Goal: Information Seeking & Learning: Learn about a topic

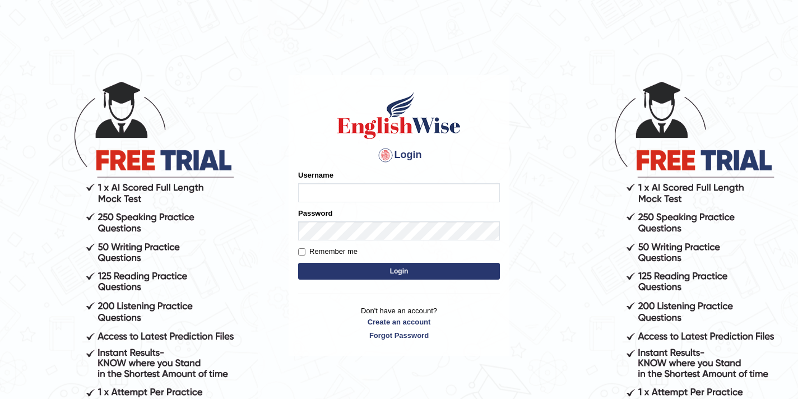
click at [320, 196] on input "Username" at bounding box center [399, 192] width 202 height 19
type input "Sandhya G"
click at [366, 267] on button "Login" at bounding box center [399, 271] width 202 height 17
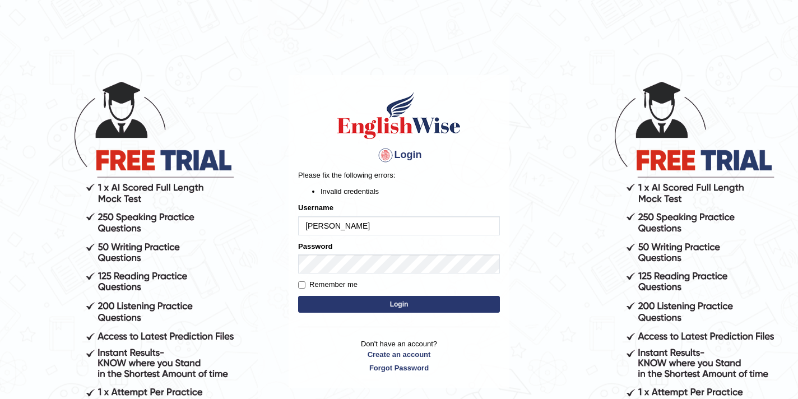
click at [386, 302] on button "Login" at bounding box center [399, 304] width 202 height 17
click at [338, 226] on input "Sandhya G" at bounding box center [399, 225] width 202 height 19
type input "SandhyaG"
click at [398, 302] on button "Login" at bounding box center [399, 304] width 202 height 17
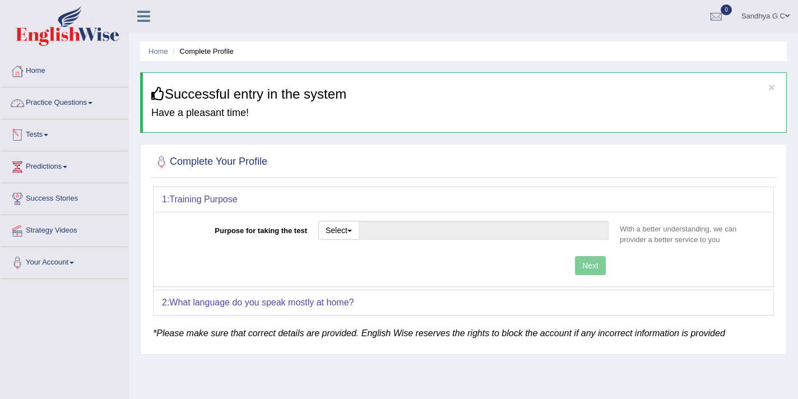
click at [80, 112] on link "Practice Questions" at bounding box center [65, 101] width 128 height 28
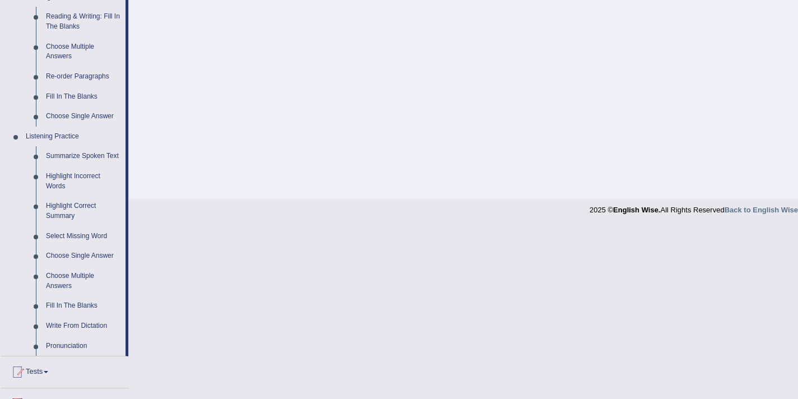
scroll to position [489, 0]
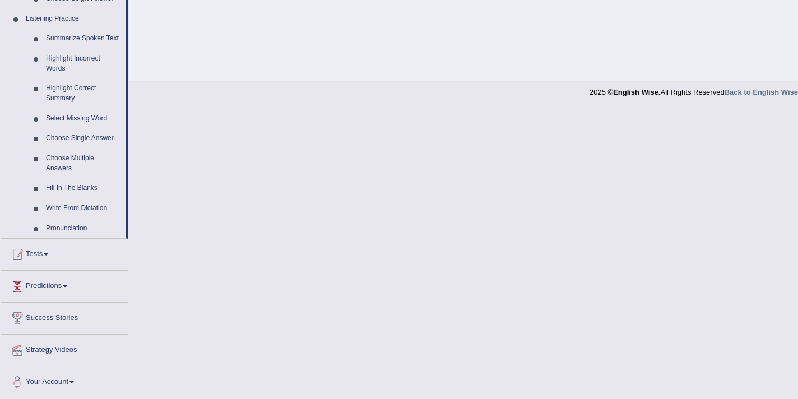
click at [82, 263] on link "Tests" at bounding box center [65, 253] width 128 height 28
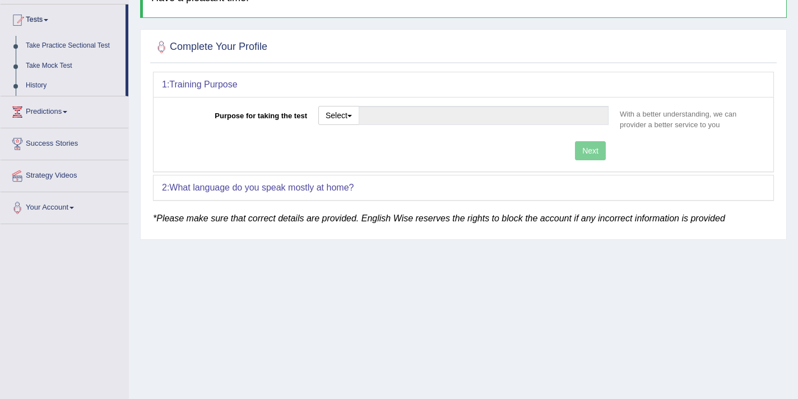
scroll to position [109, 0]
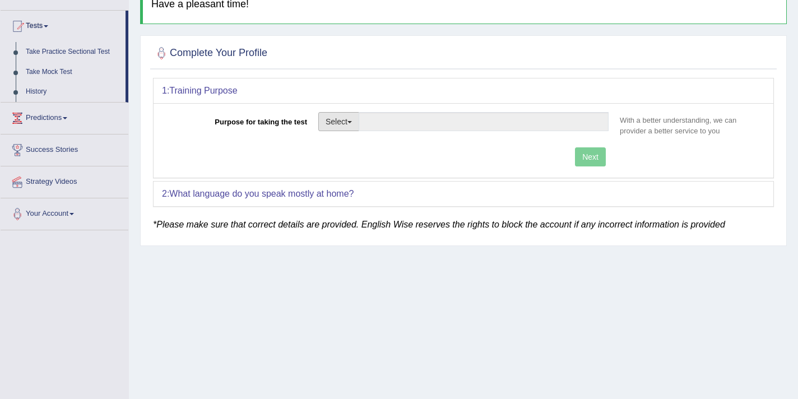
click at [352, 122] on span "button" at bounding box center [349, 122] width 4 height 2
click at [356, 174] on link "Nursing" at bounding box center [369, 174] width 100 height 15
type input "Nursing"
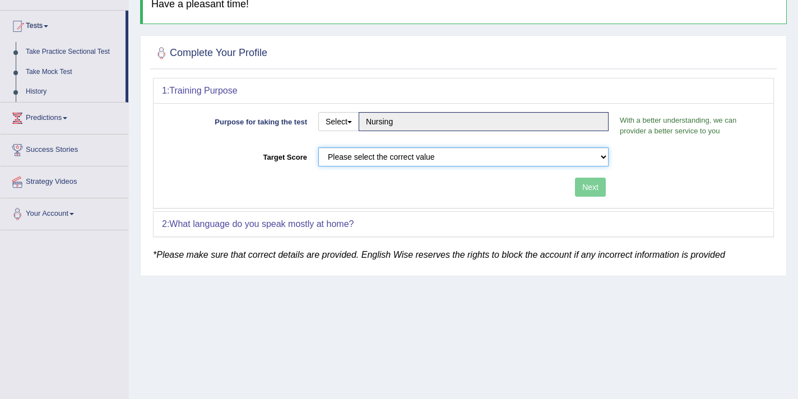
click at [428, 156] on select "Please select the correct value 50 (6 bands) 58 (6.5 bands) 65 (7 bands) 79 (8 …" at bounding box center [463, 156] width 290 height 19
select select "65"
click at [318, 147] on select "Please select the correct value 50 (6 bands) 58 (6.5 bands) 65 (7 bands) 79 (8 …" at bounding box center [463, 156] width 290 height 19
click at [586, 189] on button "Next" at bounding box center [590, 187] width 31 height 19
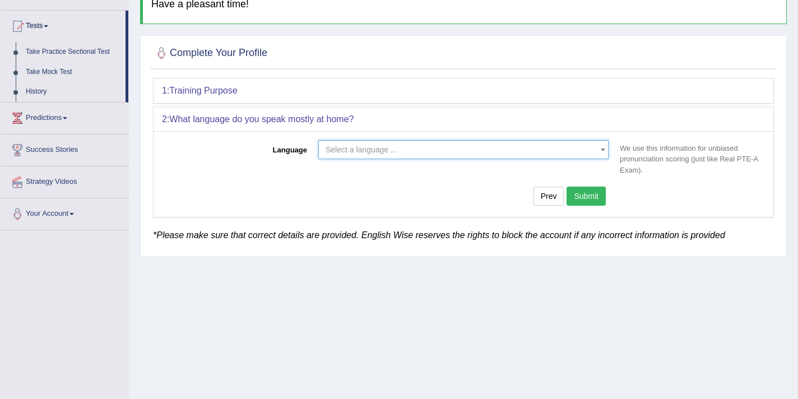
click at [538, 148] on span "Select a language ..." at bounding box center [459, 149] width 269 height 11
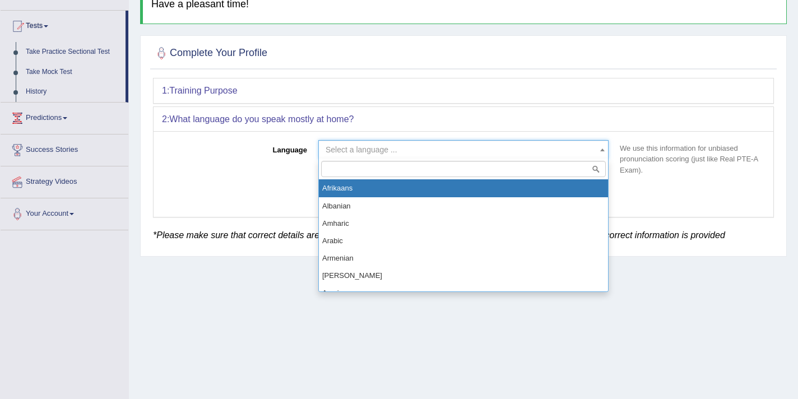
click at [457, 167] on input "search" at bounding box center [463, 169] width 285 height 16
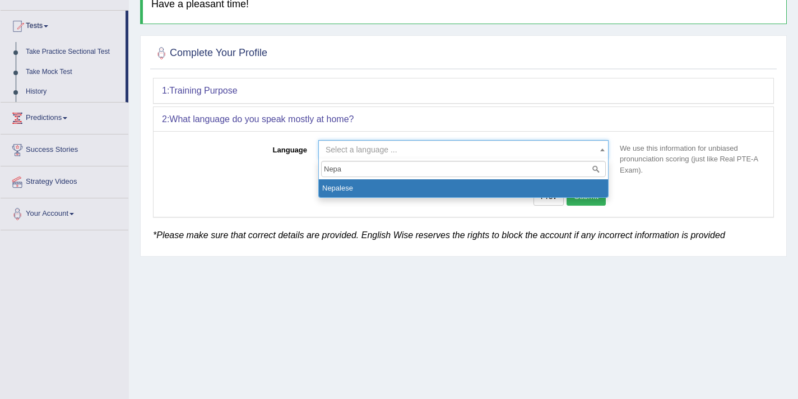
type input "Nepa"
select select "Nepalese"
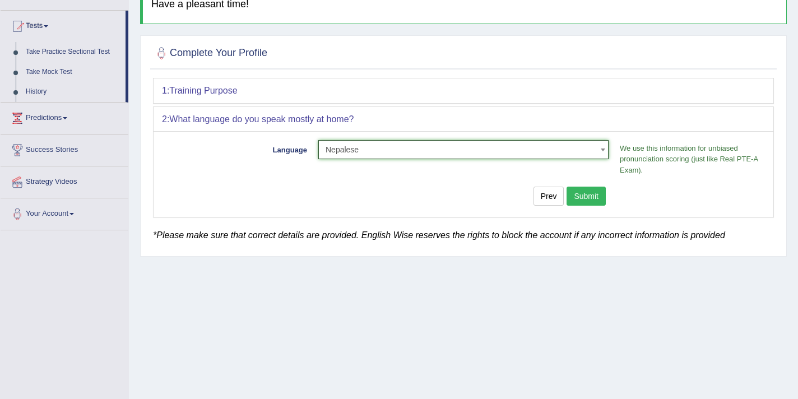
click at [598, 194] on button "Submit" at bounding box center [585, 195] width 39 height 19
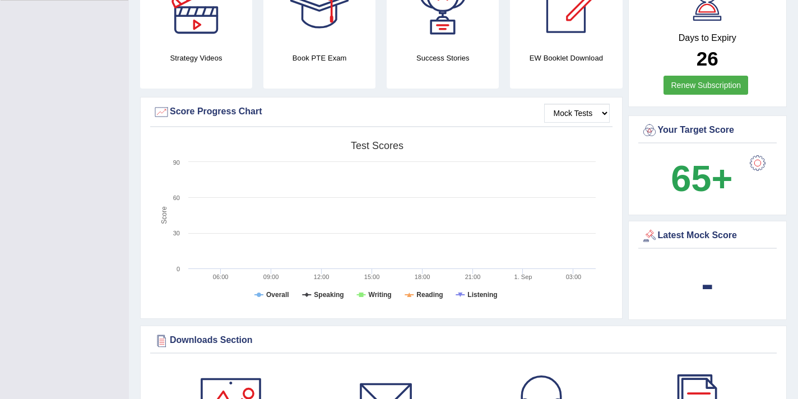
scroll to position [277, 0]
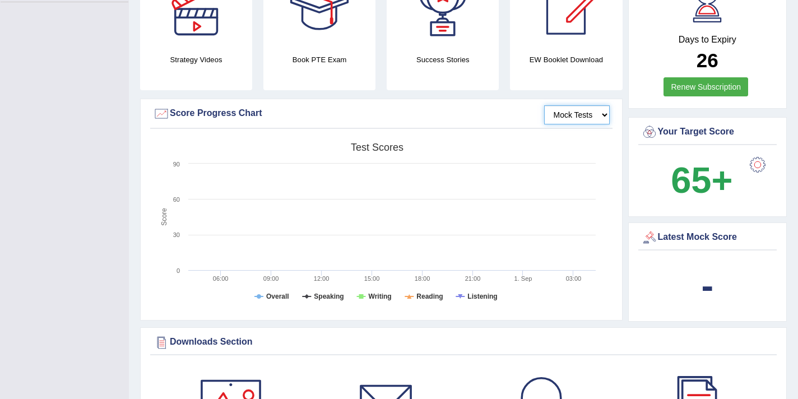
click at [593, 113] on select "Mock Tests" at bounding box center [577, 114] width 66 height 19
click at [753, 160] on div at bounding box center [757, 164] width 22 height 22
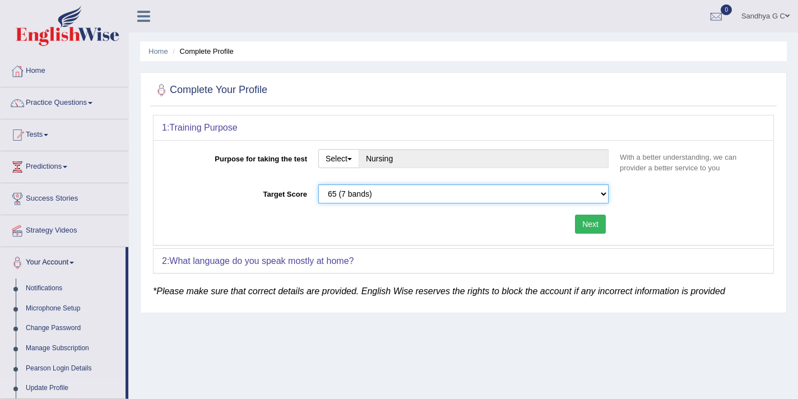
click at [516, 196] on select "Please select the correct value 50 (6 bands) 58 (6.5 bands) 65 (7 bands) 79 (8 …" at bounding box center [463, 193] width 290 height 19
select select "79"
click at [318, 184] on select "Please select the correct value 50 (6 bands) 58 (6.5 bands) 65 (7 bands) 79 (8 …" at bounding box center [463, 193] width 290 height 19
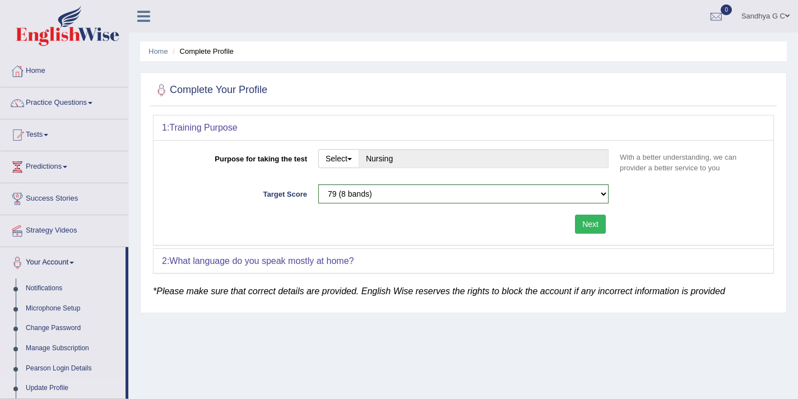
click at [588, 214] on button "Next" at bounding box center [590, 223] width 31 height 19
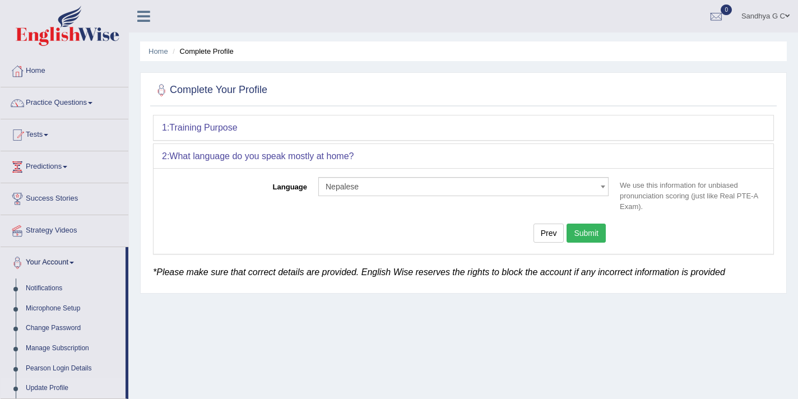
click at [581, 238] on button "Submit" at bounding box center [585, 232] width 39 height 19
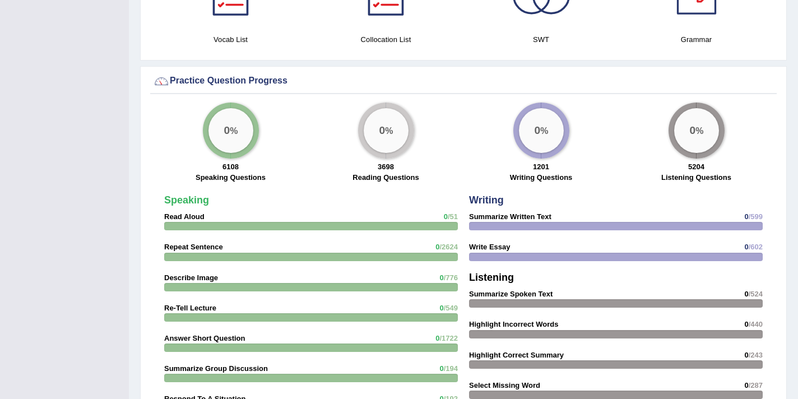
scroll to position [785, 0]
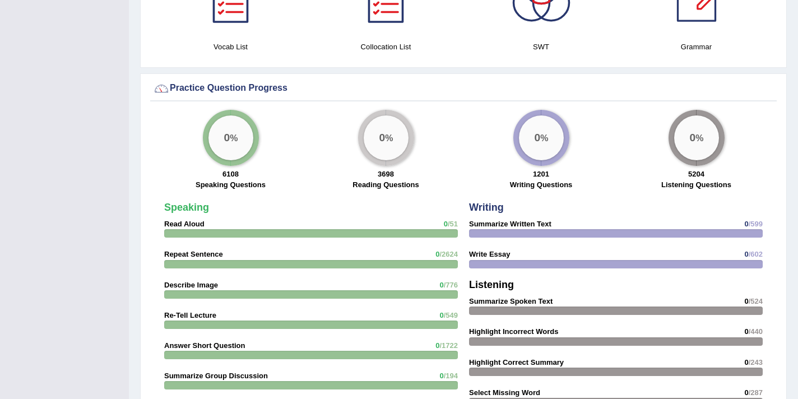
click at [231, 139] on div "0 %" at bounding box center [230, 137] width 45 height 45
click at [180, 222] on strong "Read Aloud" at bounding box center [184, 224] width 40 height 8
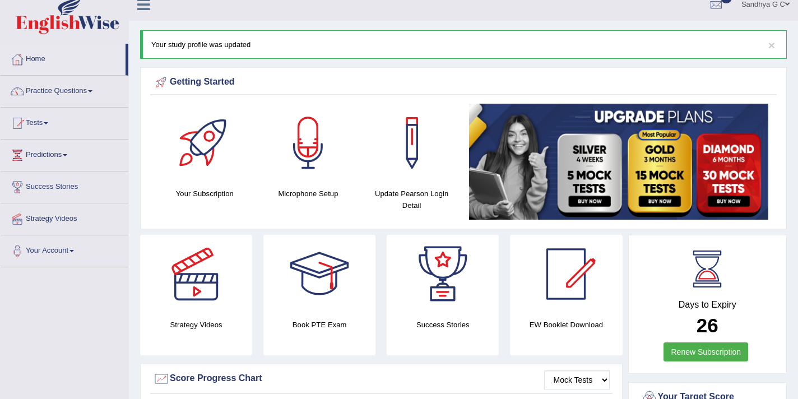
scroll to position [0, 0]
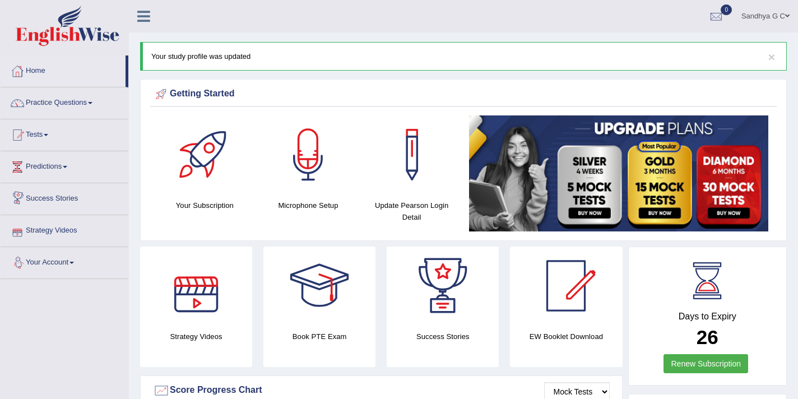
click at [120, 204] on link "Success Stories" at bounding box center [65, 197] width 128 height 28
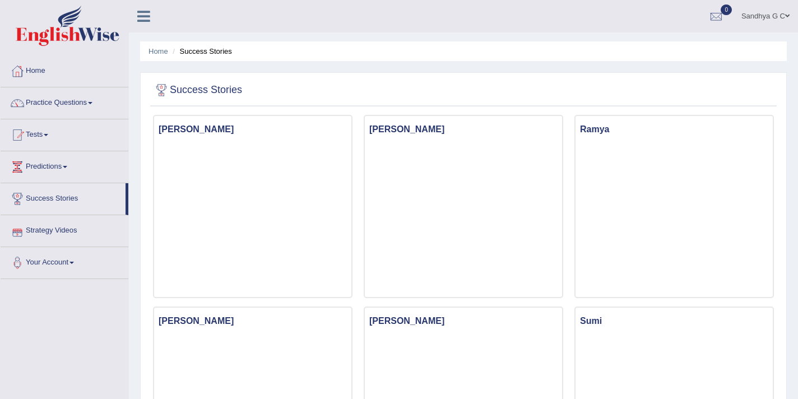
click at [51, 235] on link "Strategy Videos" at bounding box center [65, 229] width 128 height 28
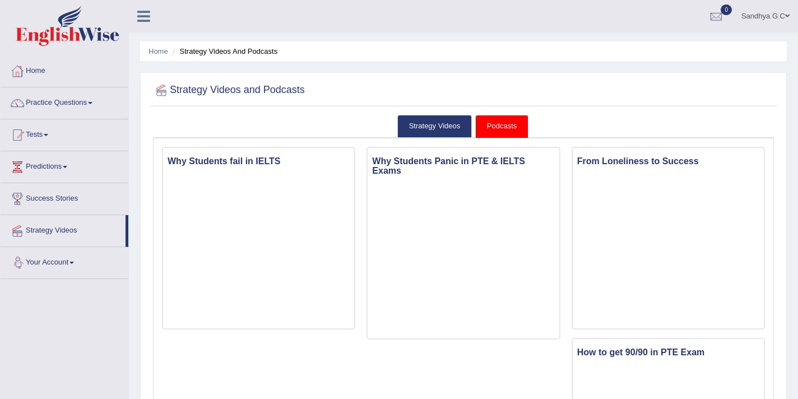
click at [65, 254] on link "Your Account" at bounding box center [65, 261] width 128 height 28
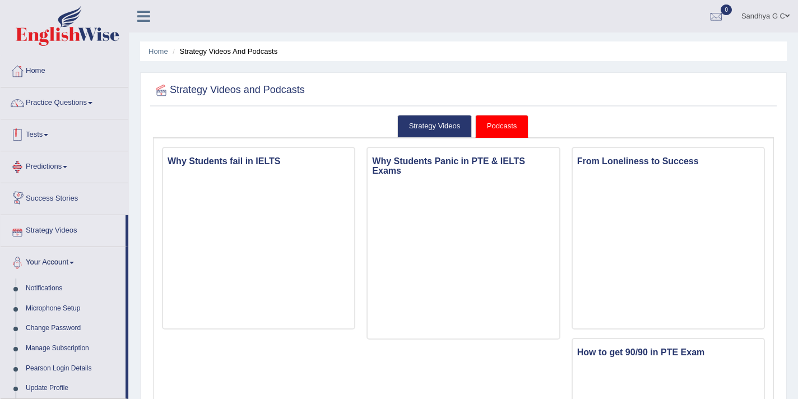
click at [80, 129] on link "Tests" at bounding box center [65, 133] width 128 height 28
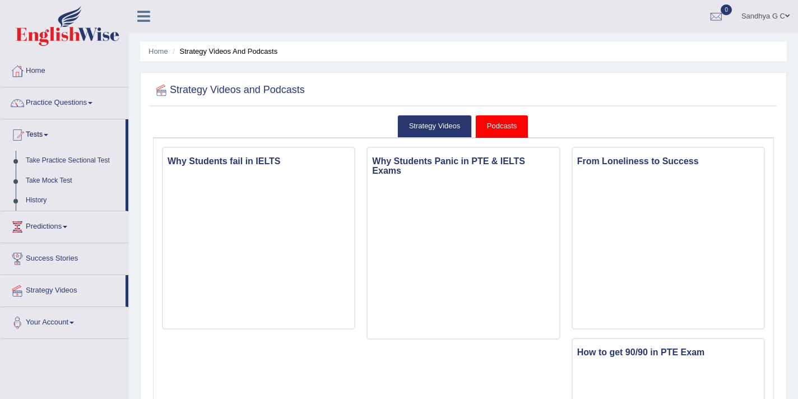
click at [53, 153] on link "Take Practice Sectional Test" at bounding box center [73, 161] width 105 height 20
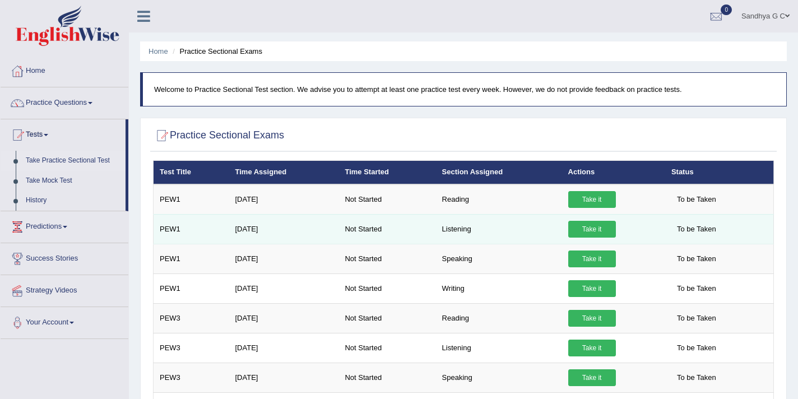
click at [596, 243] on td "Take it" at bounding box center [613, 229] width 103 height 30
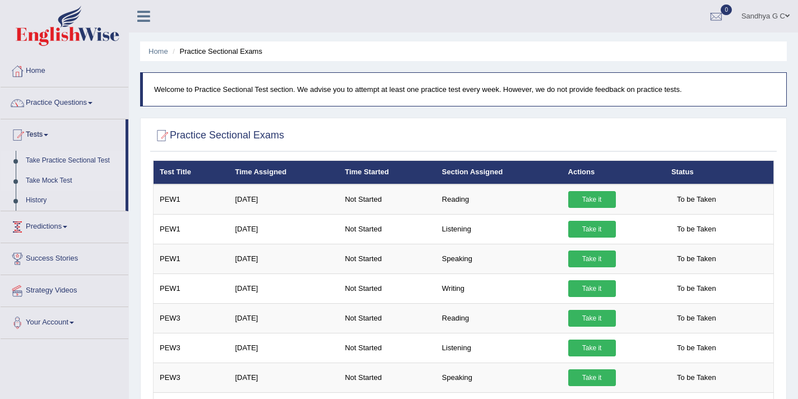
click at [109, 182] on link "Take Mock Test" at bounding box center [73, 181] width 105 height 20
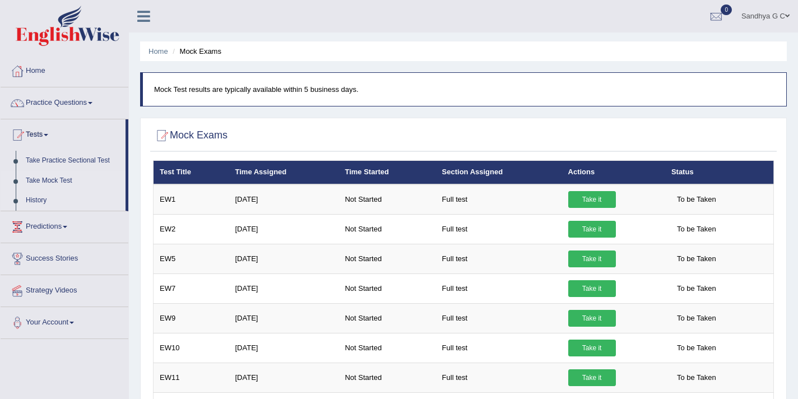
click at [96, 206] on link "History" at bounding box center [73, 200] width 105 height 20
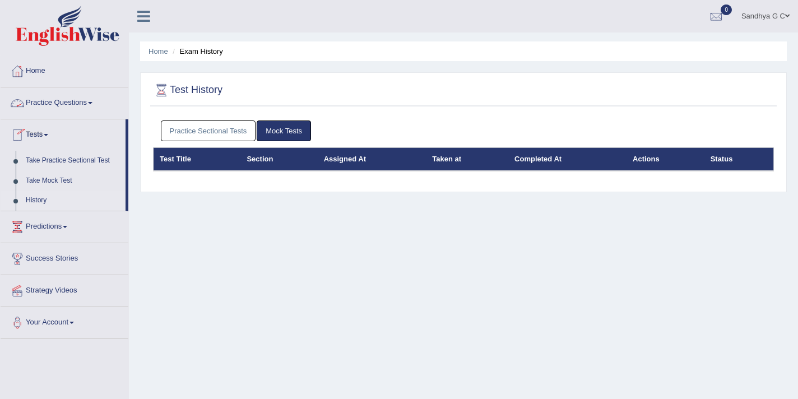
click at [99, 107] on link "Practice Questions" at bounding box center [65, 101] width 128 height 28
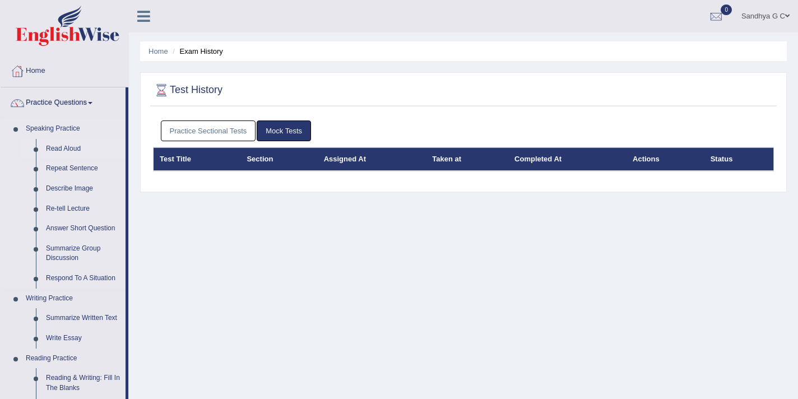
click at [68, 144] on link "Read Aloud" at bounding box center [83, 149] width 85 height 20
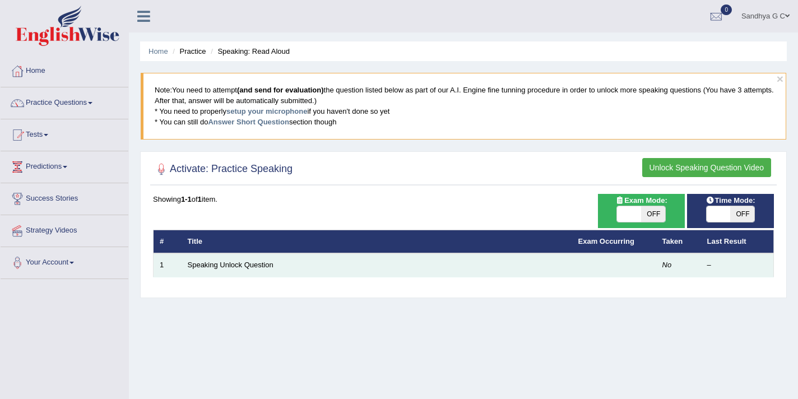
click at [472, 268] on td "Speaking Unlock Question" at bounding box center [376, 265] width 390 height 24
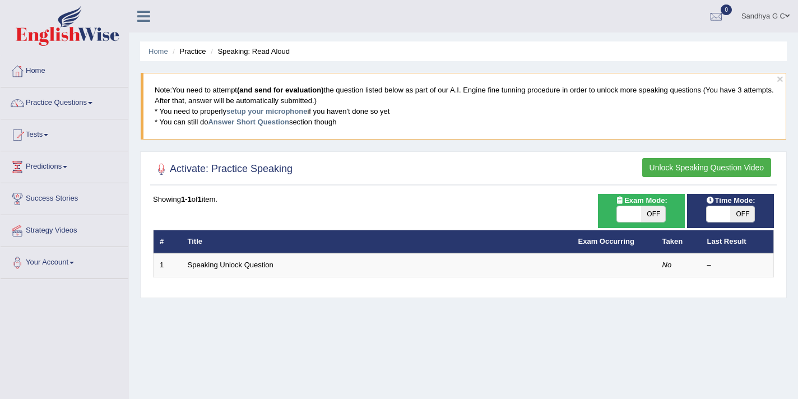
click at [641, 208] on span "OFF" at bounding box center [653, 214] width 24 height 16
checkbox input "true"
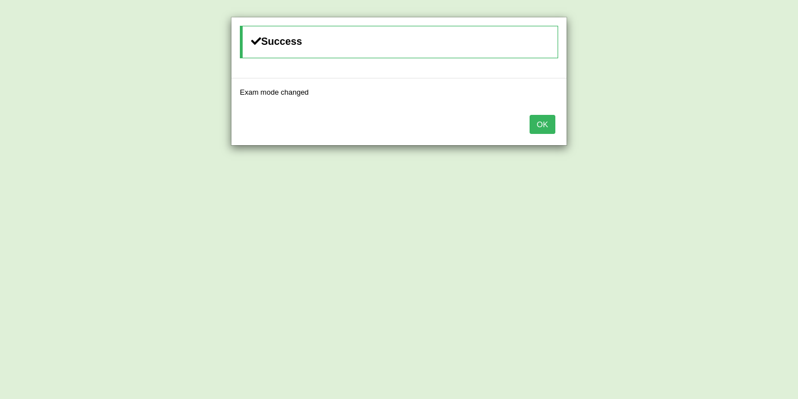
click at [641, 208] on div "Success Exam mode changed OK" at bounding box center [399, 199] width 798 height 399
click at [539, 129] on button "OK" at bounding box center [542, 124] width 26 height 19
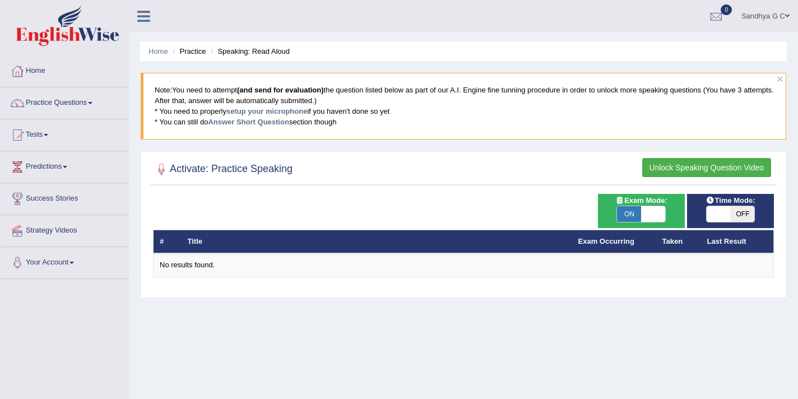
click at [743, 214] on span "OFF" at bounding box center [742, 214] width 24 height 16
checkbox input "true"
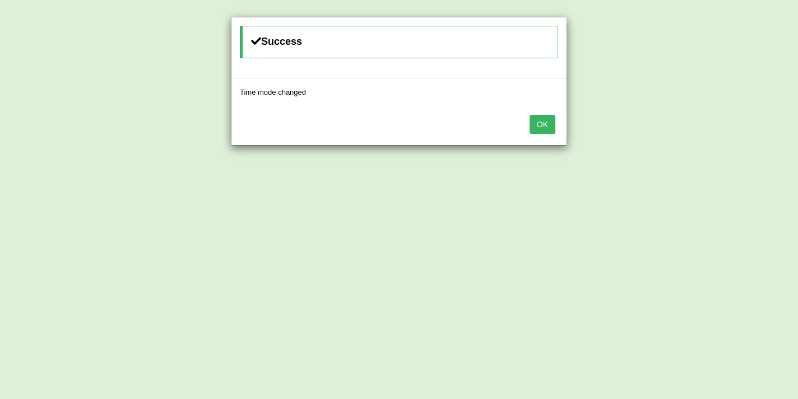
click at [544, 124] on button "OK" at bounding box center [542, 124] width 26 height 19
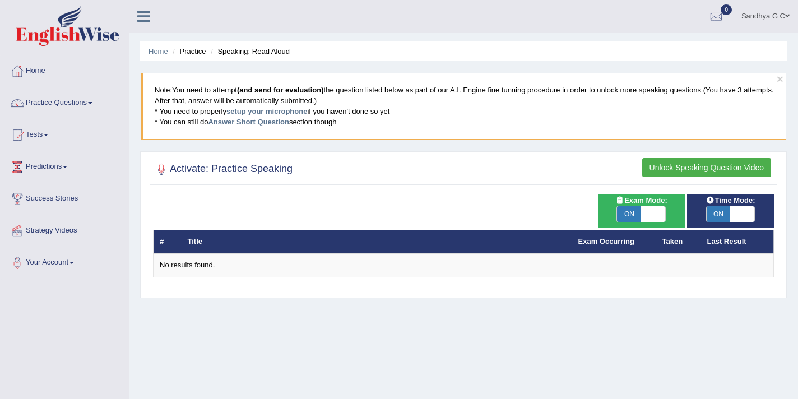
click at [677, 171] on button "Unlock Speaking Question Video" at bounding box center [706, 167] width 129 height 19
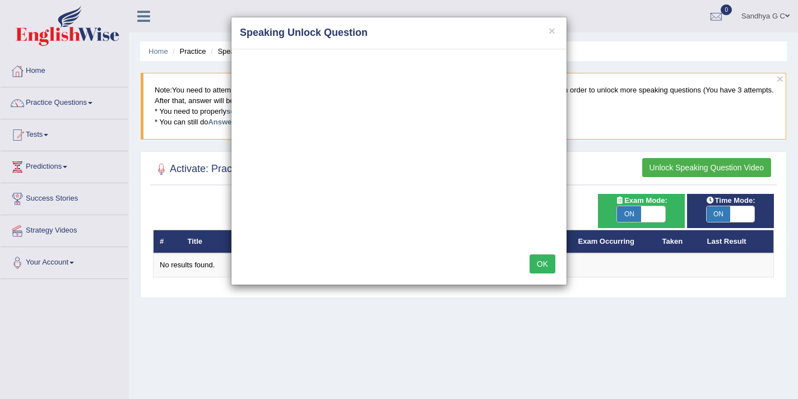
click at [539, 265] on button "OK" at bounding box center [542, 263] width 26 height 19
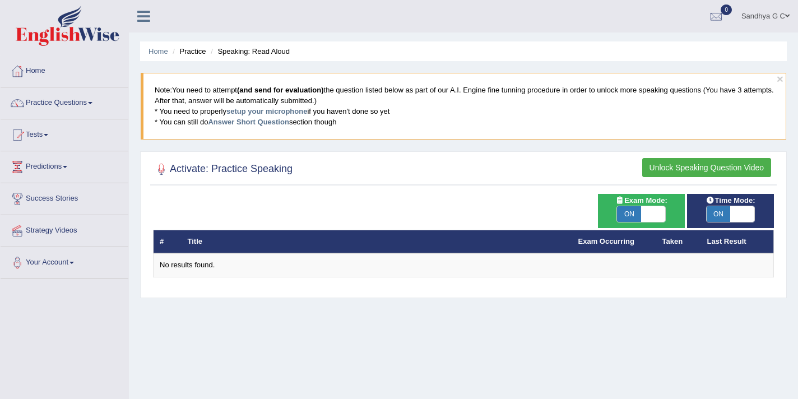
click at [657, 208] on span at bounding box center [653, 214] width 24 height 16
checkbox input "false"
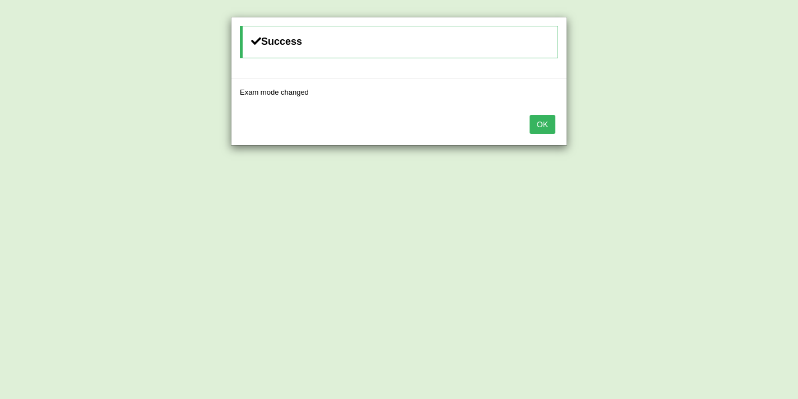
click at [541, 127] on button "OK" at bounding box center [542, 124] width 26 height 19
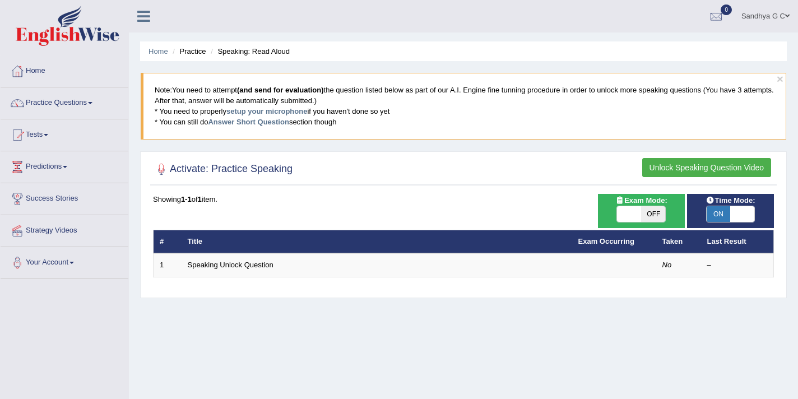
click at [743, 219] on span at bounding box center [742, 214] width 24 height 16
checkbox input "false"
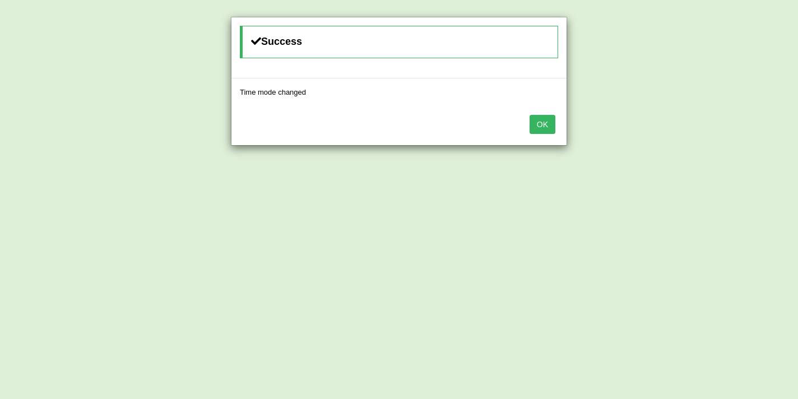
click at [540, 128] on button "OK" at bounding box center [542, 124] width 26 height 19
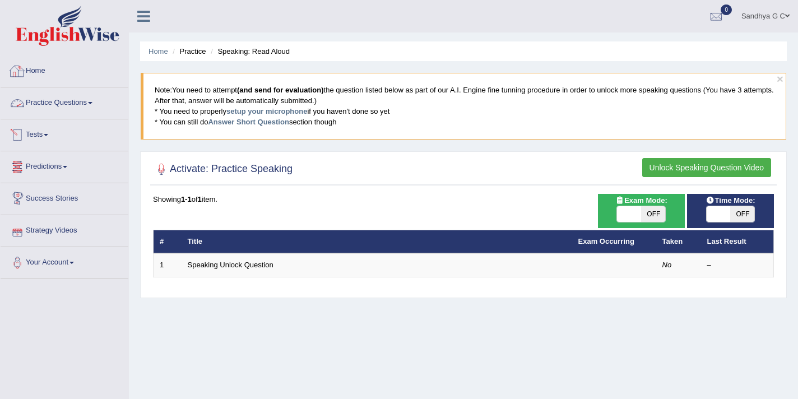
click at [102, 73] on link "Home" at bounding box center [65, 69] width 128 height 28
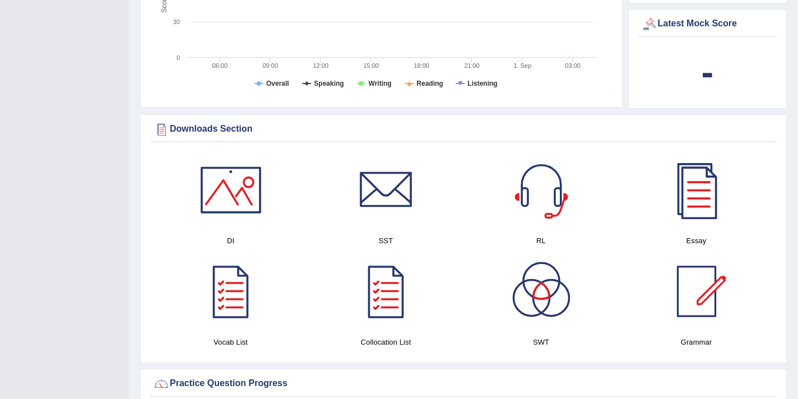
scroll to position [453, 0]
click at [229, 183] on div at bounding box center [231, 189] width 78 height 78
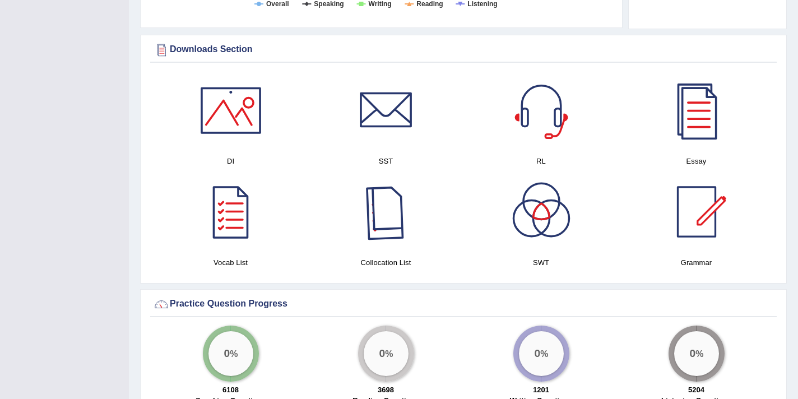
scroll to position [533, 0]
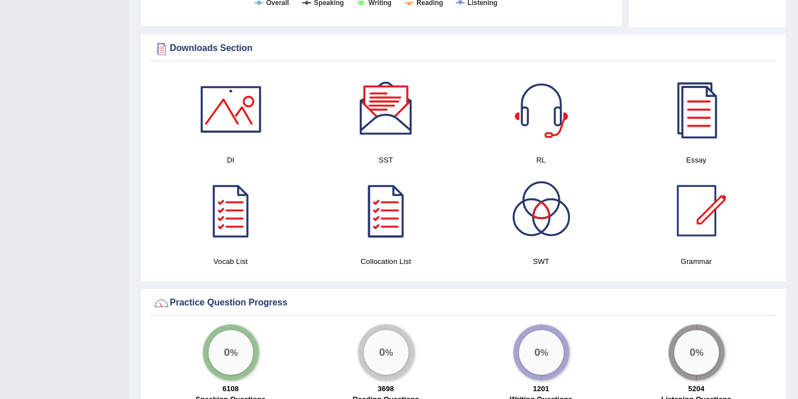
click at [384, 109] on div at bounding box center [386, 109] width 78 height 78
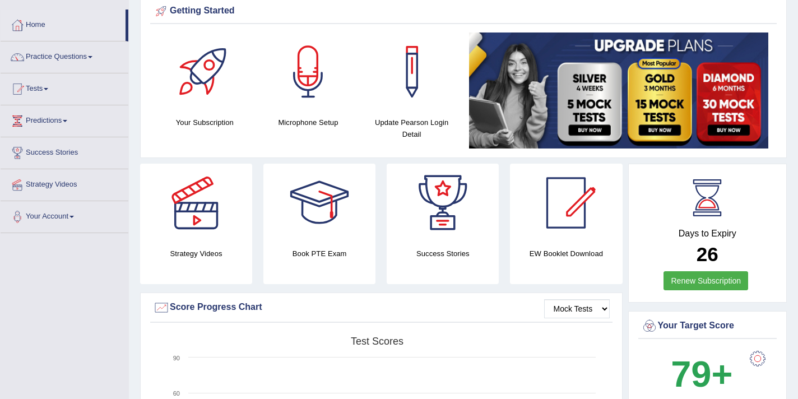
scroll to position [0, 0]
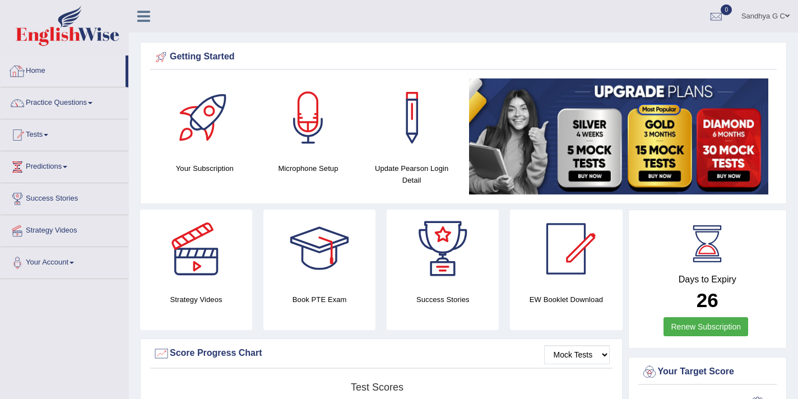
click at [62, 76] on link "Home" at bounding box center [63, 69] width 125 height 28
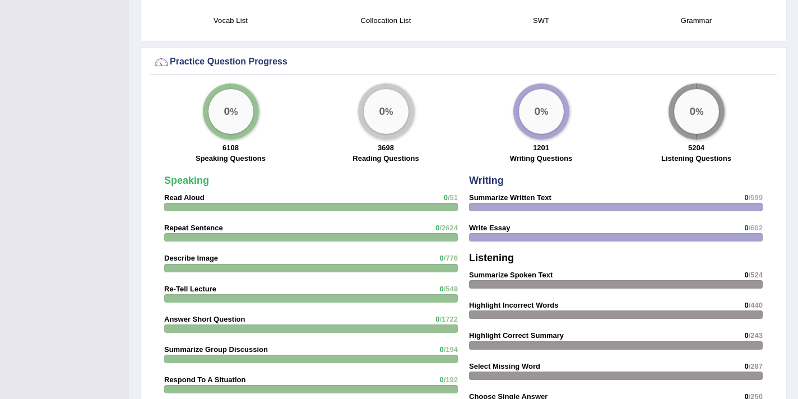
scroll to position [771, 0]
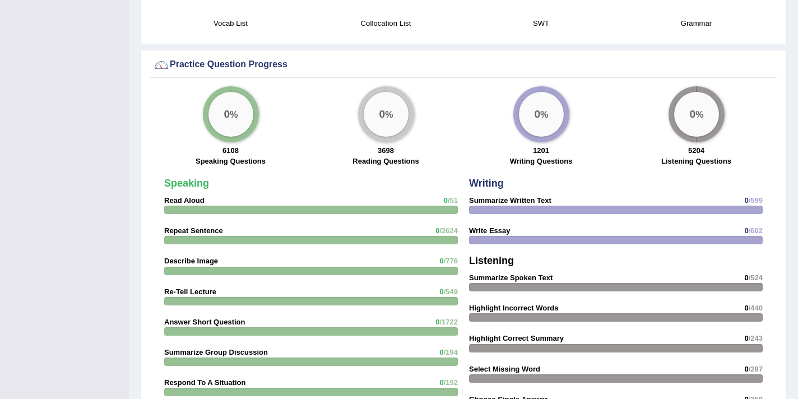
click at [225, 110] on big "0" at bounding box center [226, 114] width 6 height 12
click at [232, 161] on label "Speaking Questions" at bounding box center [230, 161] width 70 height 11
click at [389, 168] on div "3698 Reading Questions" at bounding box center [386, 157] width 144 height 24
click at [389, 155] on strong "3698" at bounding box center [385, 150] width 16 height 8
click at [539, 164] on label "Writing Questions" at bounding box center [541, 161] width 63 height 11
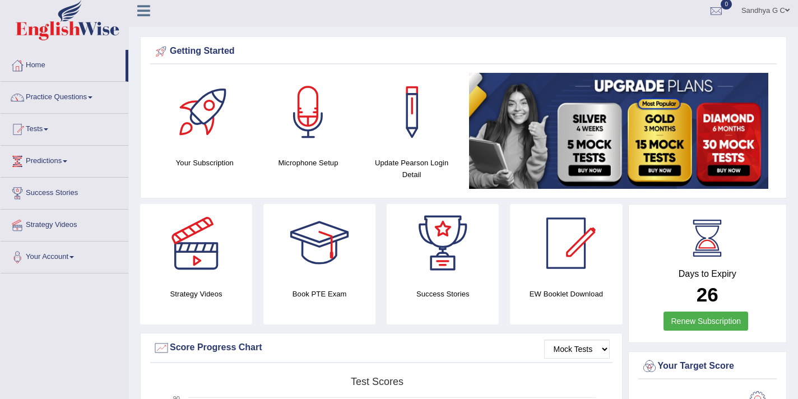
scroll to position [0, 0]
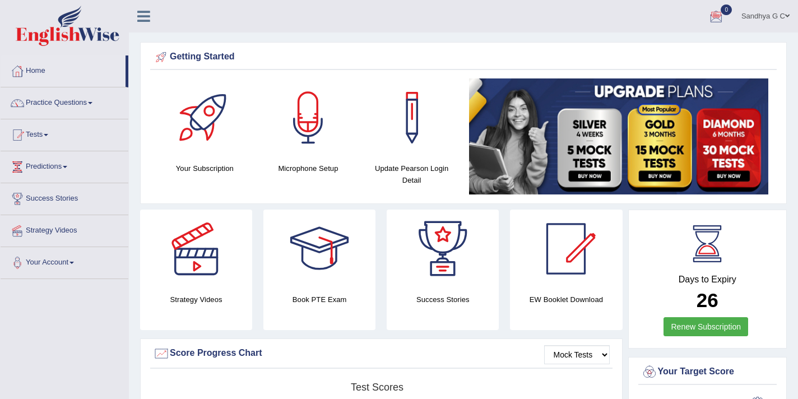
click at [788, 16] on span at bounding box center [787, 15] width 4 height 7
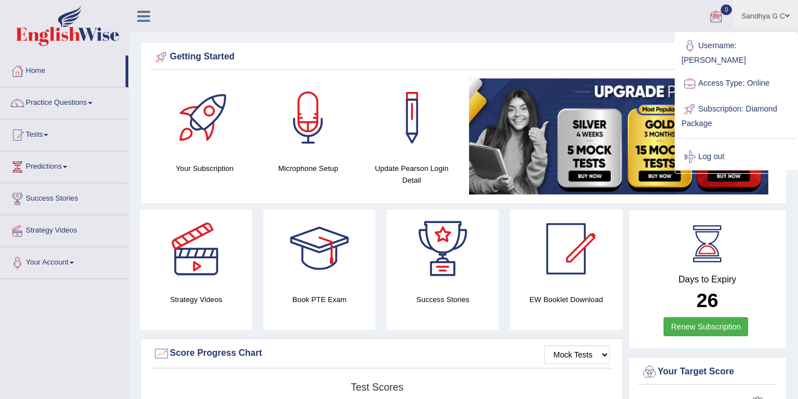
click at [591, 65] on div "Getting Started" at bounding box center [463, 57] width 621 height 17
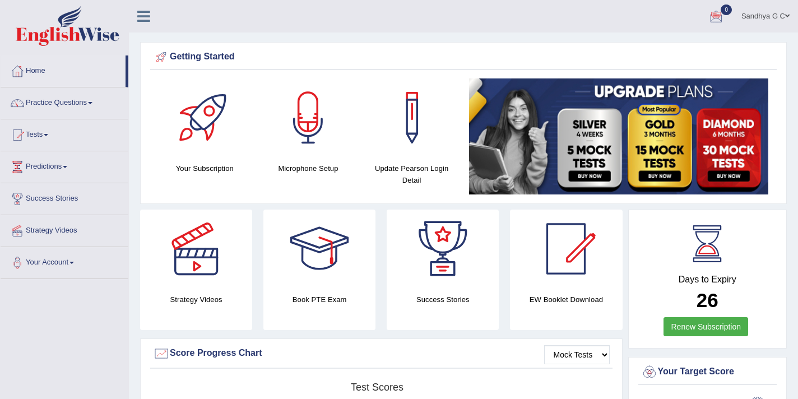
click at [719, 11] on div at bounding box center [715, 16] width 17 height 17
click at [391, 58] on div "Getting Started" at bounding box center [463, 57] width 621 height 17
click at [55, 110] on link "Practice Questions" at bounding box center [65, 101] width 128 height 28
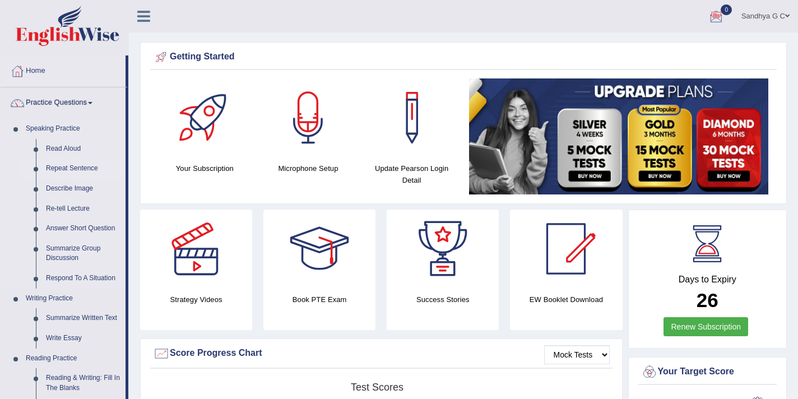
click at [58, 165] on link "Repeat Sentence" at bounding box center [83, 168] width 85 height 20
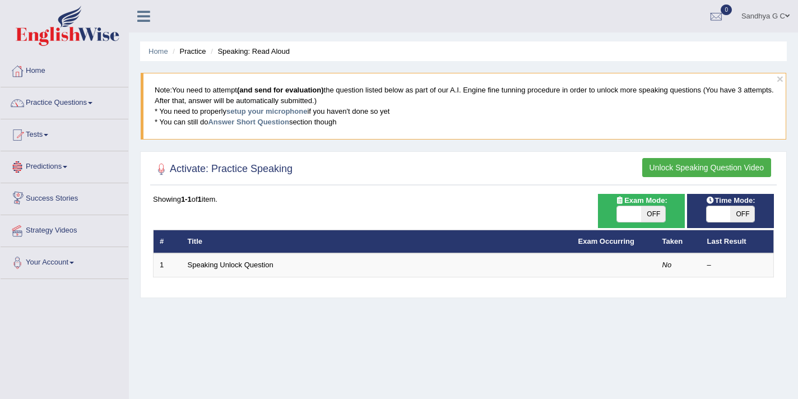
click at [58, 166] on link "Predictions" at bounding box center [65, 165] width 128 height 28
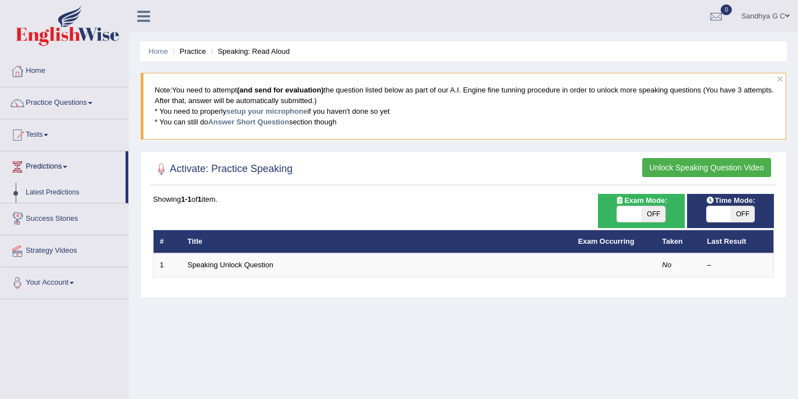
click at [48, 190] on link "Latest Predictions" at bounding box center [73, 193] width 105 height 20
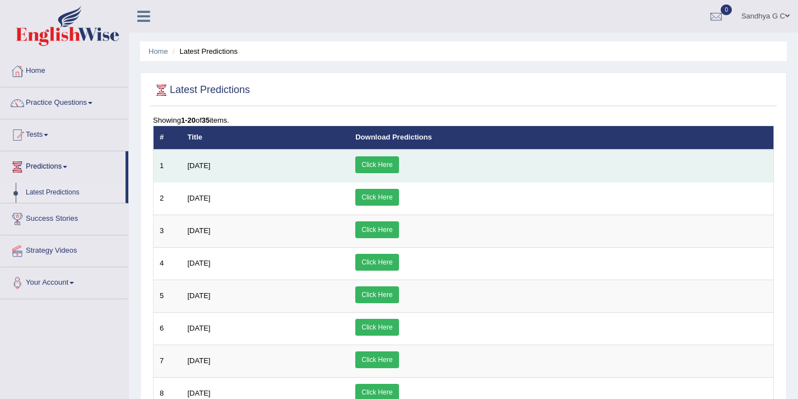
click at [398, 165] on link "Click Here" at bounding box center [376, 164] width 43 height 17
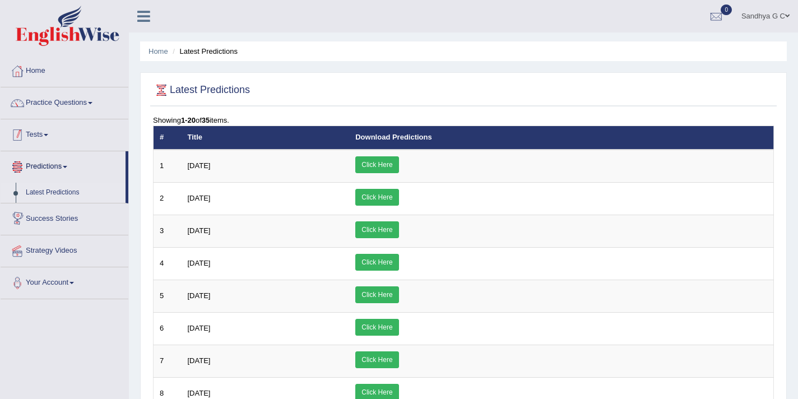
click at [101, 141] on link "Tests" at bounding box center [65, 133] width 128 height 28
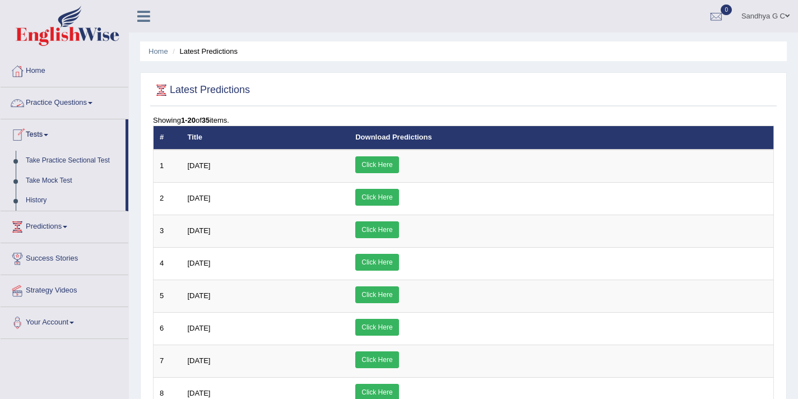
click at [59, 107] on link "Practice Questions" at bounding box center [65, 101] width 128 height 28
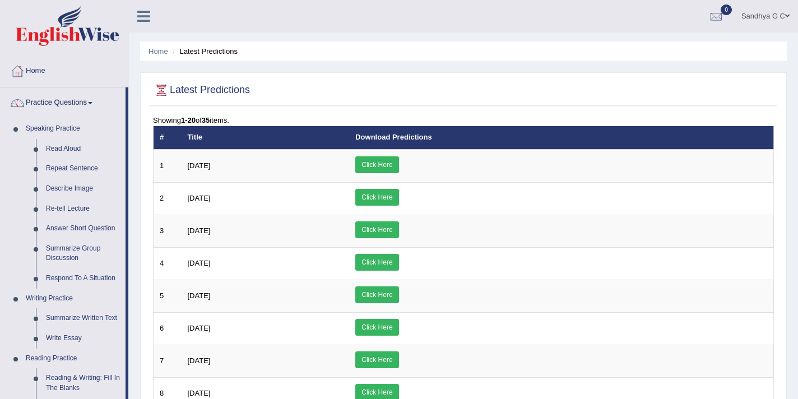
click at [59, 107] on link "Practice Questions" at bounding box center [63, 101] width 125 height 28
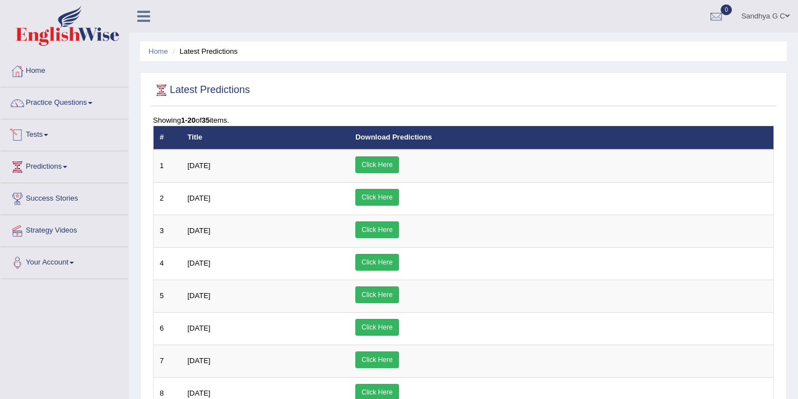
click at [63, 139] on link "Tests" at bounding box center [65, 133] width 128 height 28
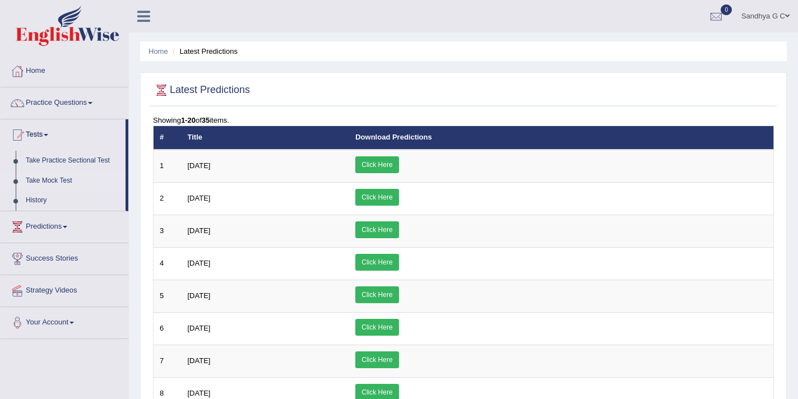
click at [60, 184] on link "Take Mock Test" at bounding box center [73, 181] width 105 height 20
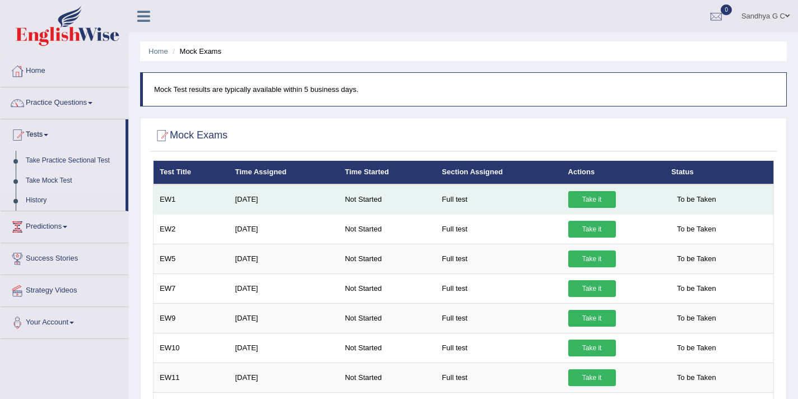
click at [601, 202] on link "Take it" at bounding box center [592, 199] width 48 height 17
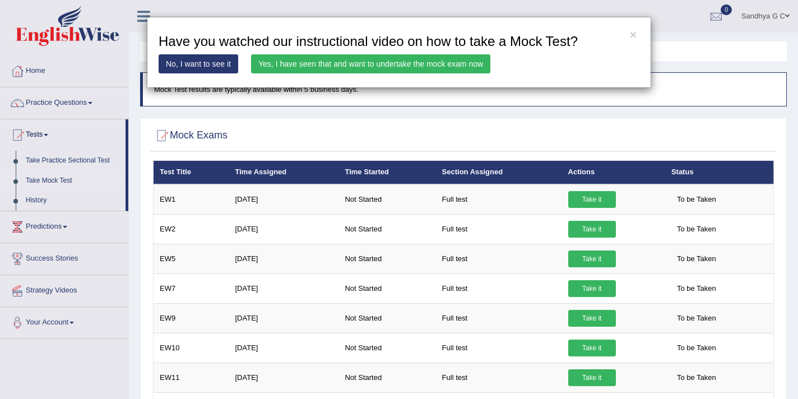
click at [97, 108] on div "× Have you watched our instructional video on how to take a Mock Test? No, I wa…" at bounding box center [399, 199] width 798 height 399
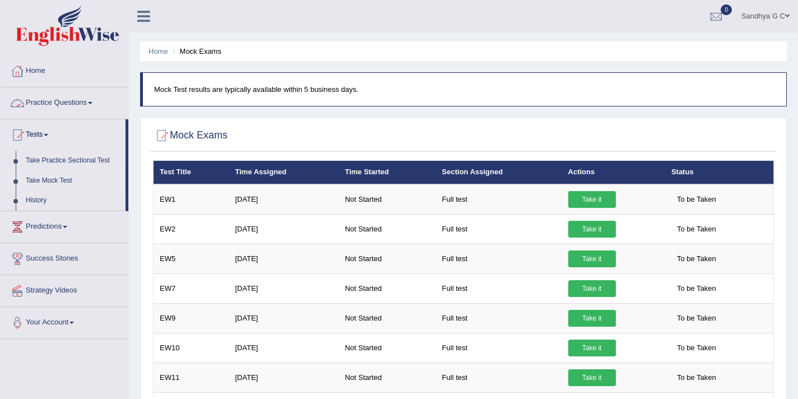
click at [97, 108] on link "Practice Questions" at bounding box center [65, 101] width 128 height 28
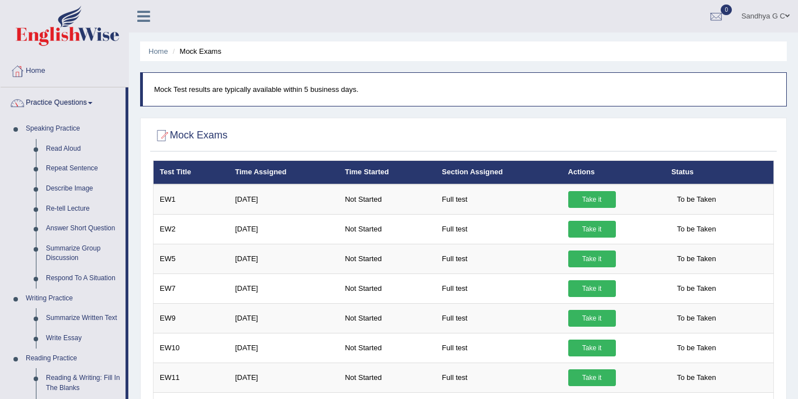
click at [97, 108] on link "Practice Questions" at bounding box center [63, 101] width 125 height 28
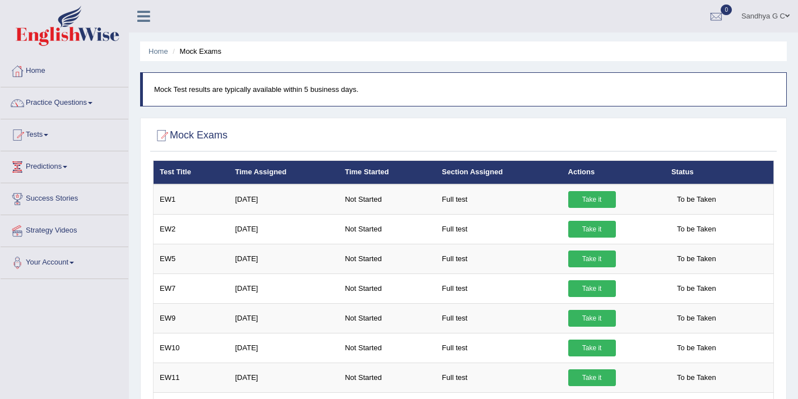
click at [61, 174] on link "Predictions" at bounding box center [65, 165] width 128 height 28
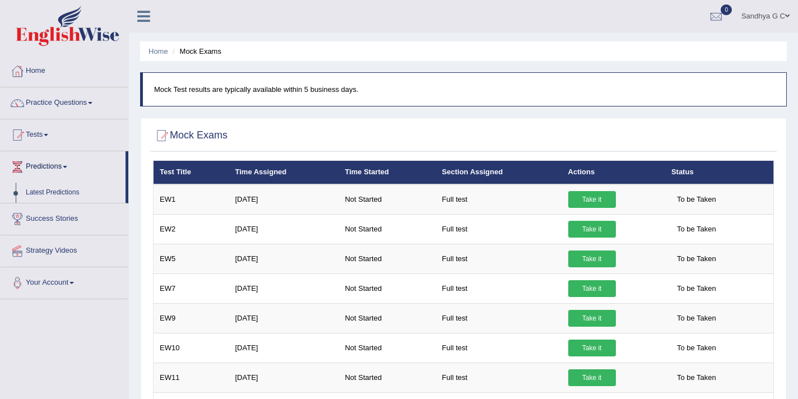
click at [61, 174] on link "Predictions" at bounding box center [63, 165] width 125 height 28
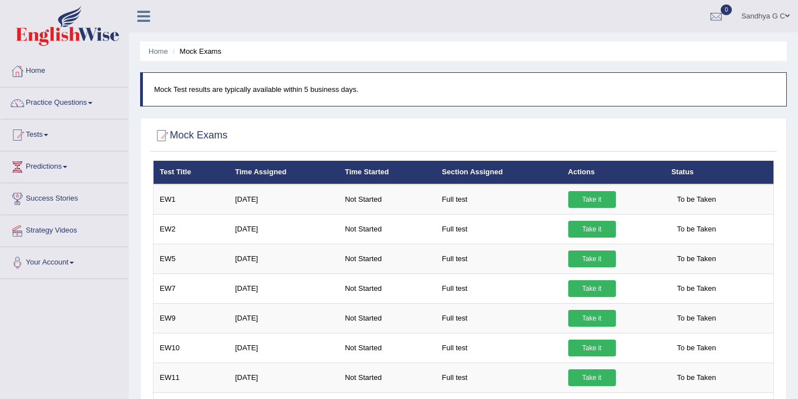
click at [787, 13] on span at bounding box center [787, 15] width 4 height 7
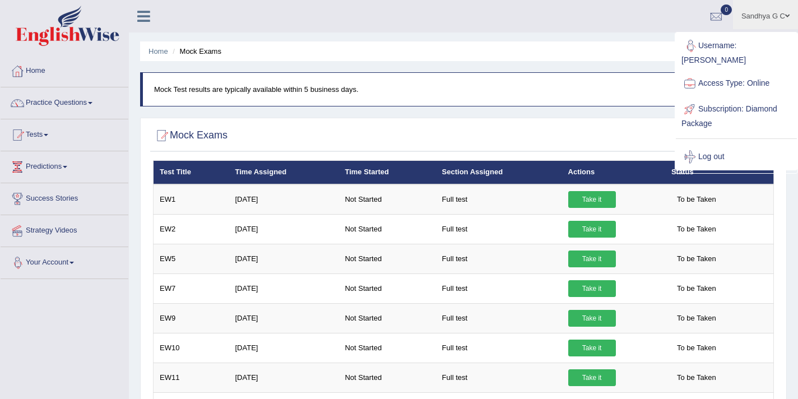
click at [91, 271] on link "Your Account" at bounding box center [65, 261] width 128 height 28
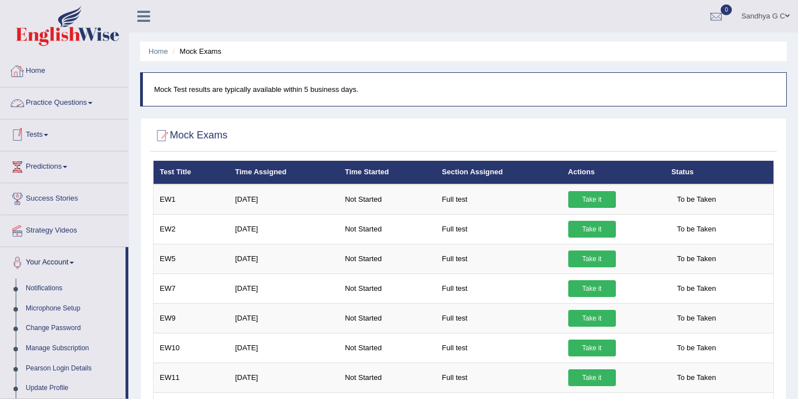
click at [85, 72] on link "Home" at bounding box center [65, 69] width 128 height 28
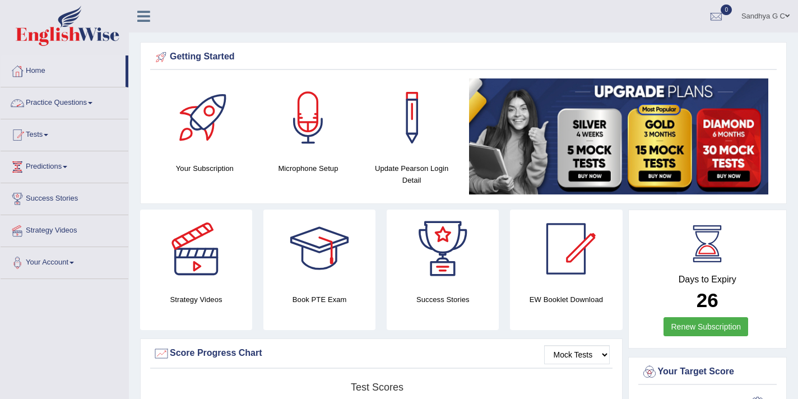
click at [78, 105] on link "Practice Questions" at bounding box center [65, 101] width 128 height 28
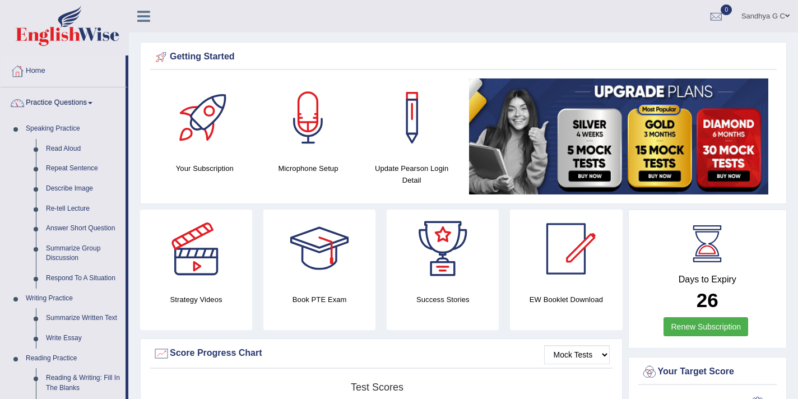
click at [78, 105] on link "Practice Questions" at bounding box center [63, 101] width 125 height 28
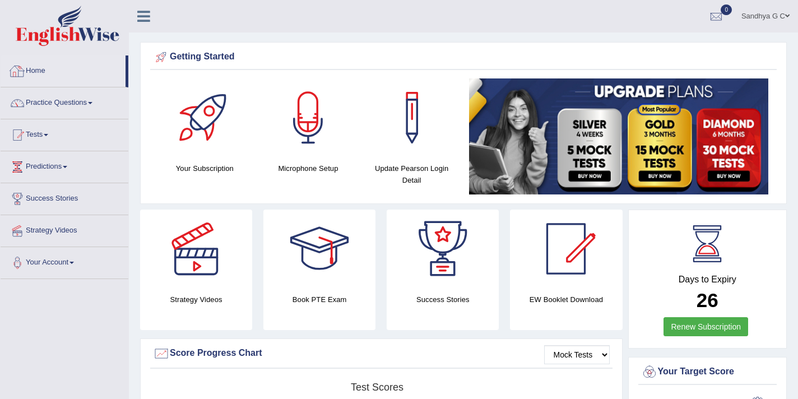
click at [88, 65] on link "Home" at bounding box center [63, 69] width 125 height 28
click at [53, 169] on link "Predictions" at bounding box center [65, 165] width 128 height 28
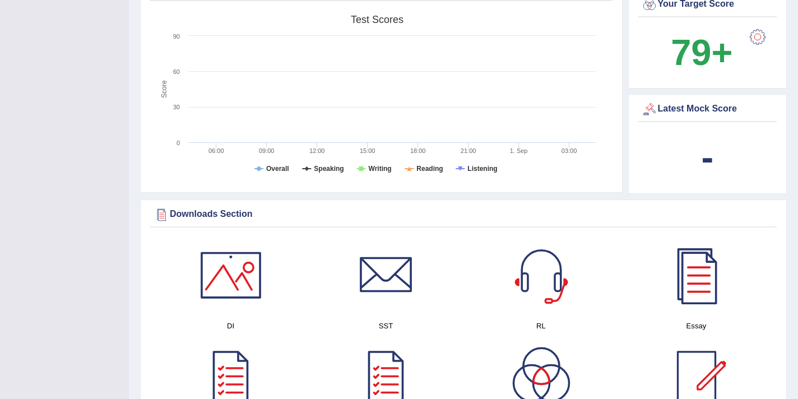
scroll to position [369, 0]
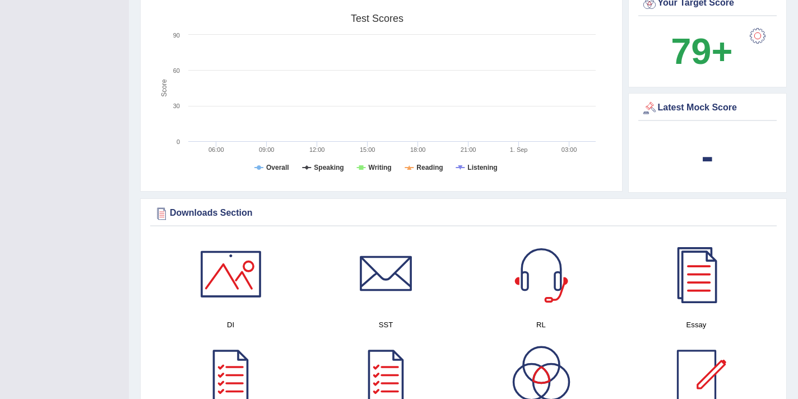
click at [211, 139] on rect at bounding box center [377, 95] width 448 height 174
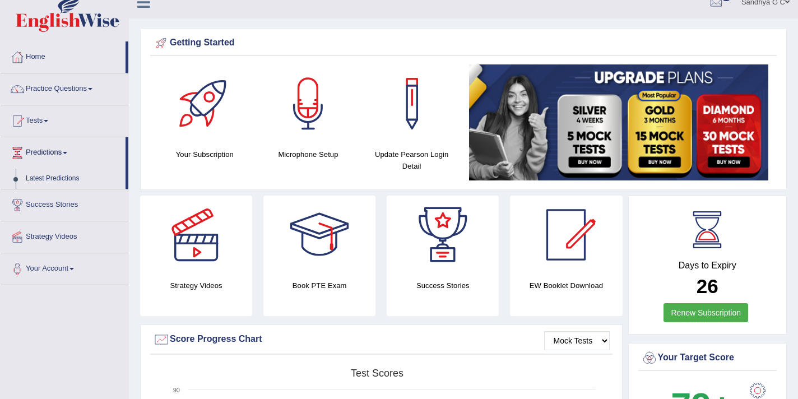
scroll to position [0, 0]
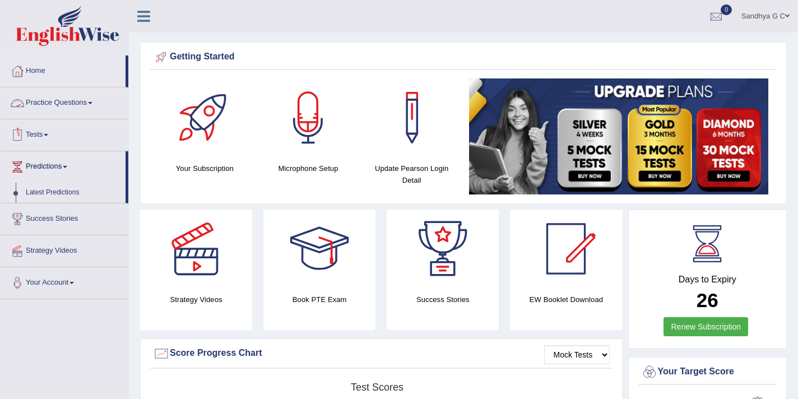
click at [81, 147] on li "Tests Take Practice Sectional Test Take Mock Test History" at bounding box center [65, 135] width 128 height 32
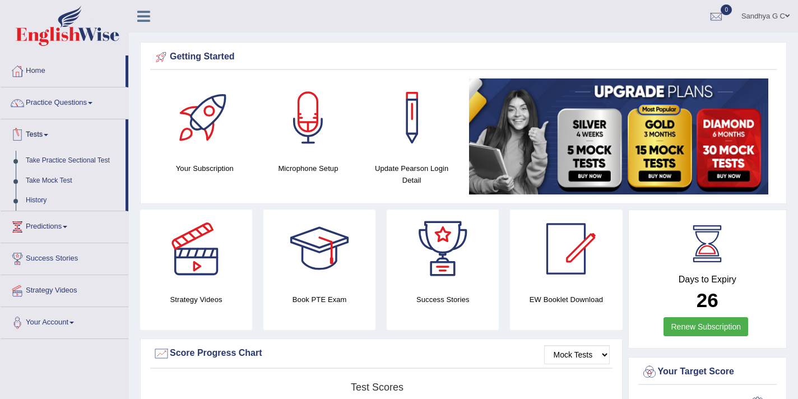
click at [68, 161] on link "Take Practice Sectional Test" at bounding box center [73, 161] width 105 height 20
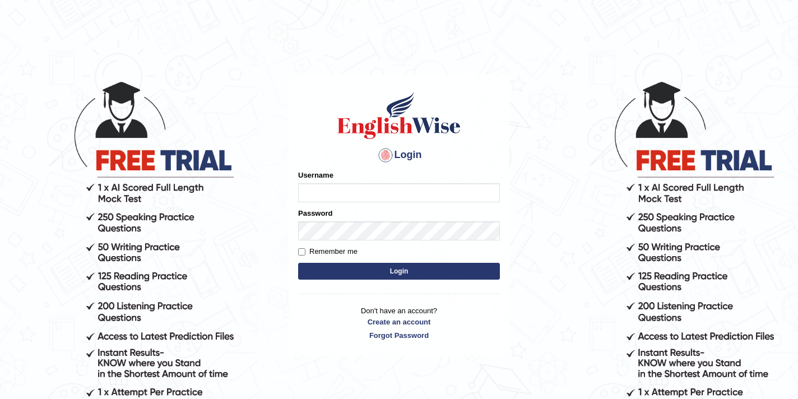
type input "SandhyaG"
click at [439, 273] on button "Login" at bounding box center [399, 271] width 202 height 17
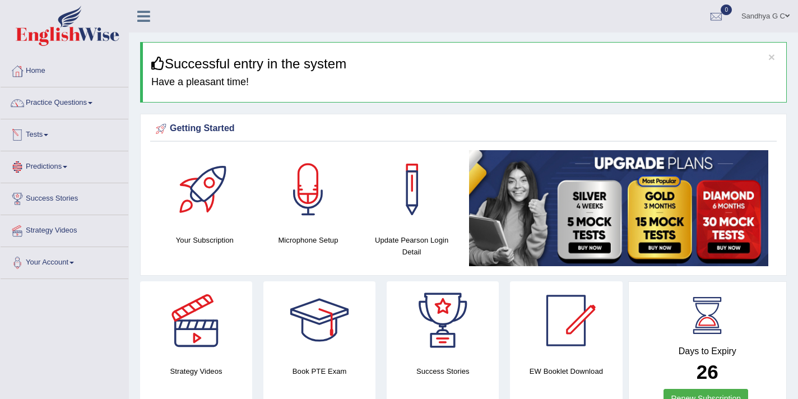
click at [101, 116] on li "Practice Questions Speaking Practice Read Aloud Repeat Sentence Describe Image …" at bounding box center [65, 103] width 128 height 32
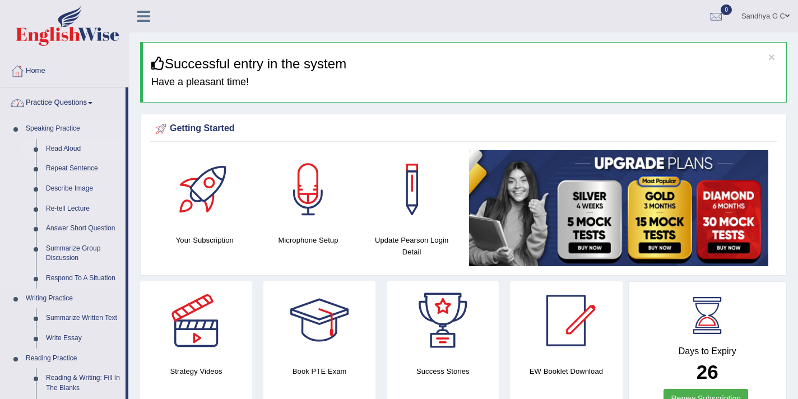
click at [65, 149] on link "Read Aloud" at bounding box center [83, 149] width 85 height 20
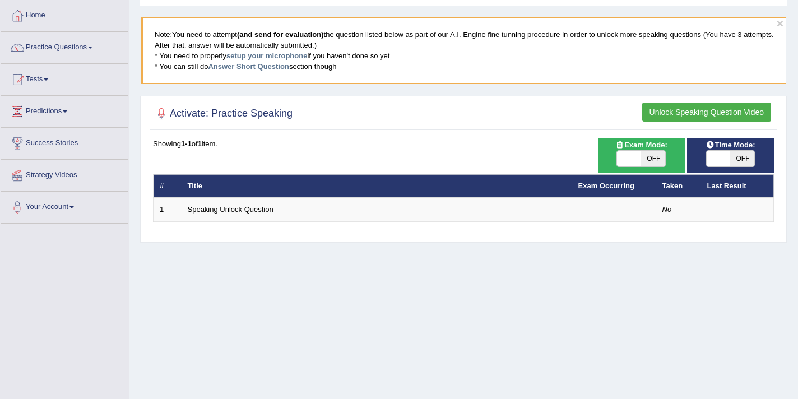
scroll to position [54, 0]
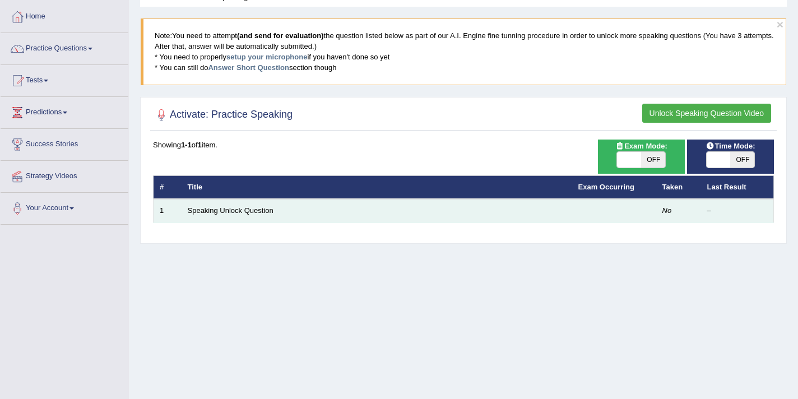
click at [729, 214] on div "–" at bounding box center [737, 211] width 60 height 11
click at [611, 210] on td at bounding box center [614, 211] width 84 height 24
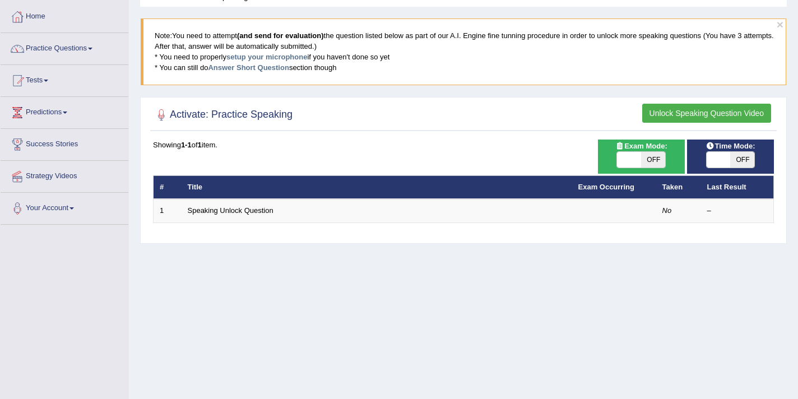
click at [665, 189] on th "Taken" at bounding box center [678, 187] width 45 height 24
click at [711, 109] on button "Unlock Speaking Question Video" at bounding box center [706, 113] width 129 height 19
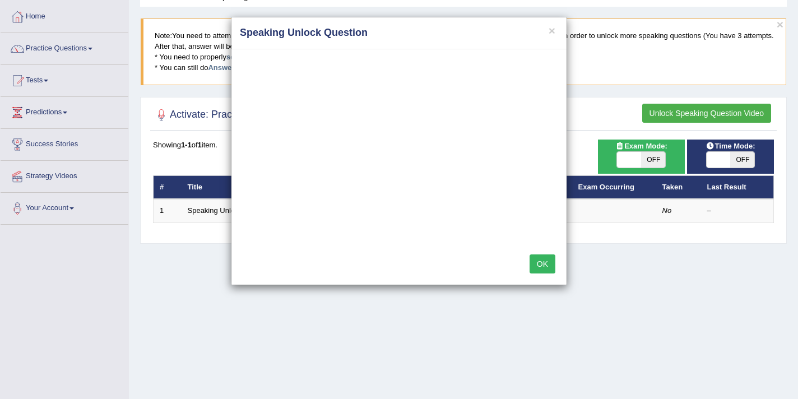
scroll to position [0, 0]
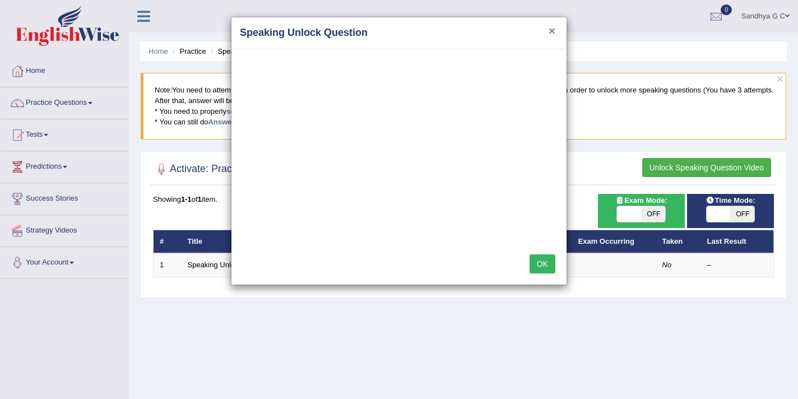
click at [551, 34] on button "×" at bounding box center [551, 31] width 7 height 12
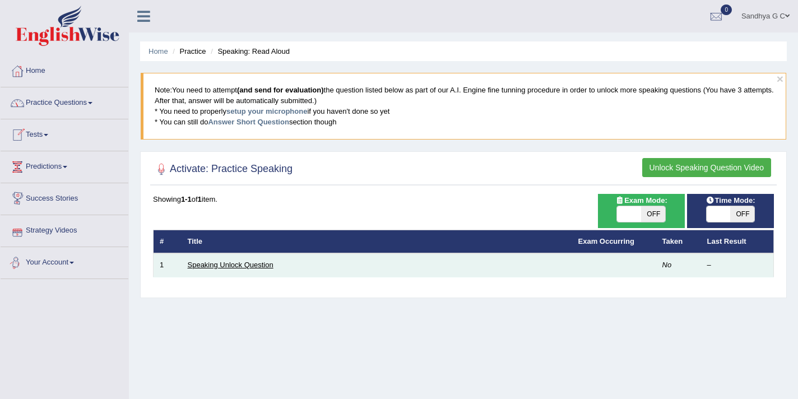
click at [204, 263] on link "Speaking Unlock Question" at bounding box center [231, 264] width 86 height 8
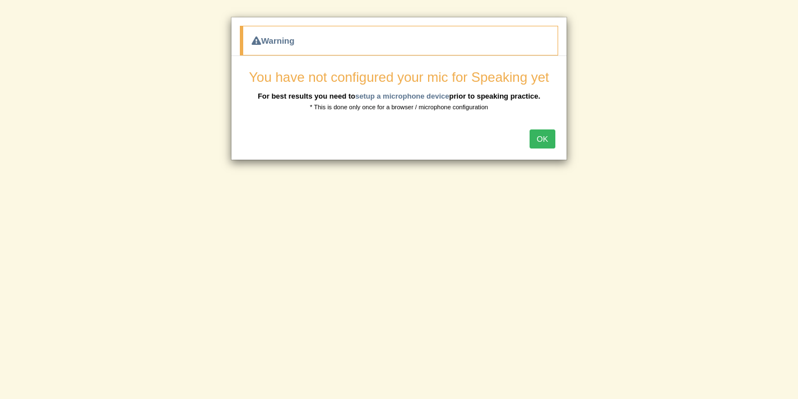
click at [544, 142] on button "OK" at bounding box center [542, 138] width 26 height 19
